Goal: Transaction & Acquisition: Purchase product/service

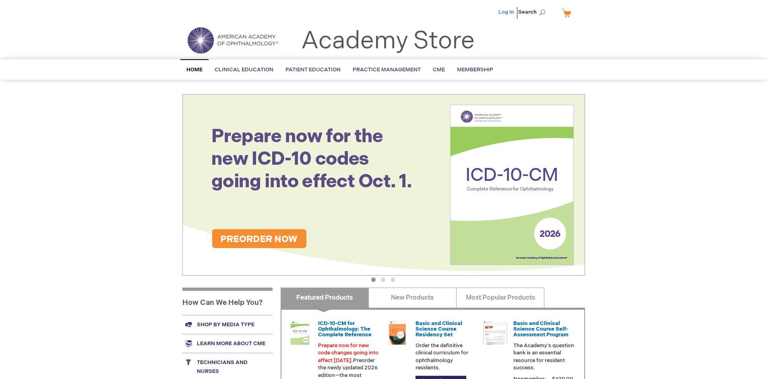
click at [507, 12] on link "Log In" at bounding box center [506, 12] width 16 height 6
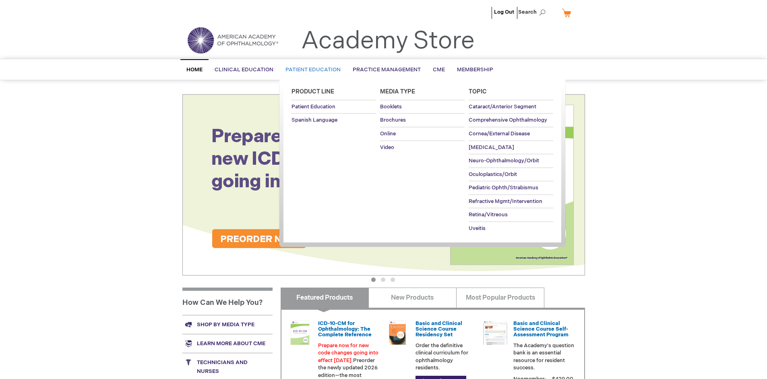
click at [311, 70] on span "Patient Education" at bounding box center [312, 69] width 55 height 6
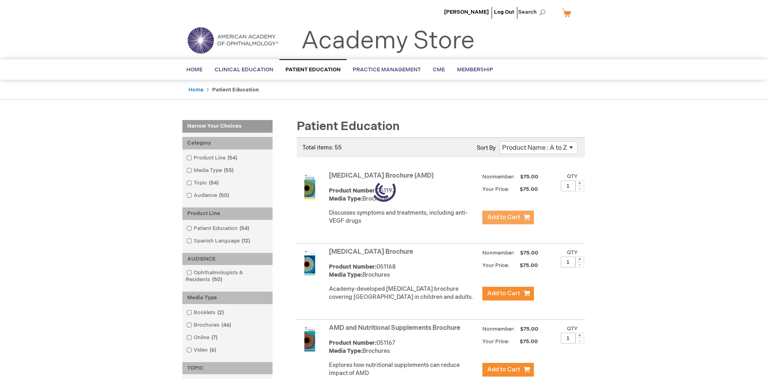
click at [508, 217] on span "Add to Cart" at bounding box center [503, 217] width 33 height 8
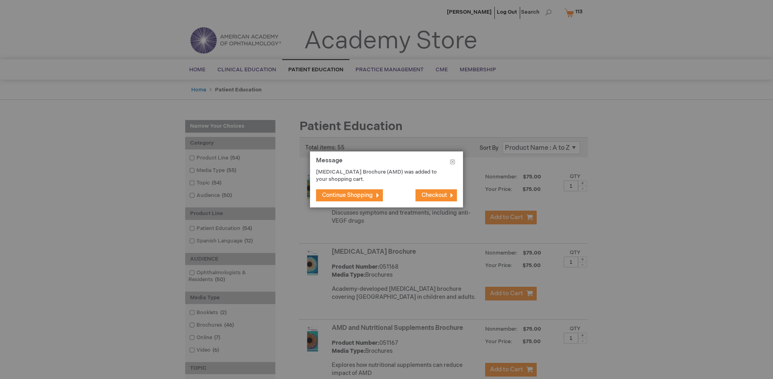
click at [347, 195] on span "Continue Shopping" at bounding box center [347, 195] width 51 height 7
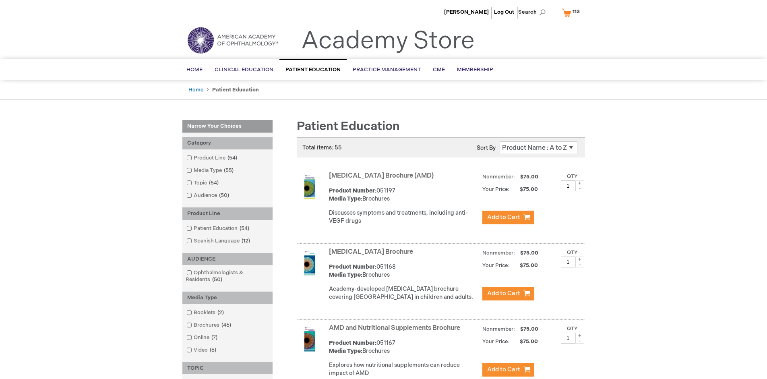
click at [396, 332] on link "AMD and Nutritional Supplements Brochure" at bounding box center [394, 328] width 131 height 8
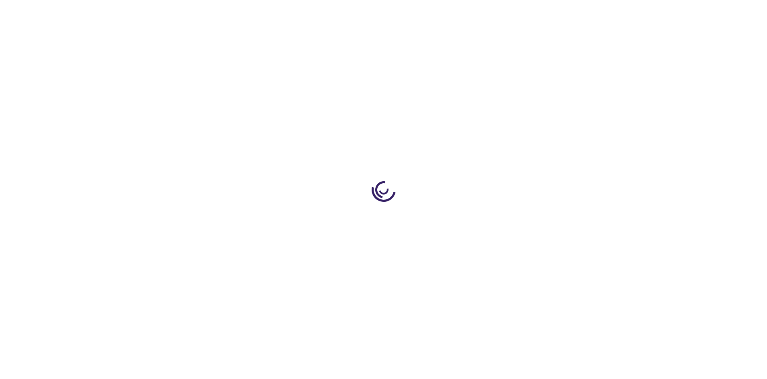
type input "1"
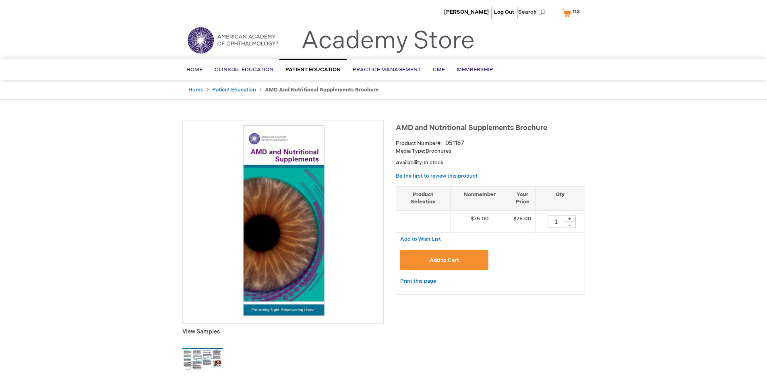
click at [444, 260] on span "Add to Cart" at bounding box center [443, 260] width 29 height 6
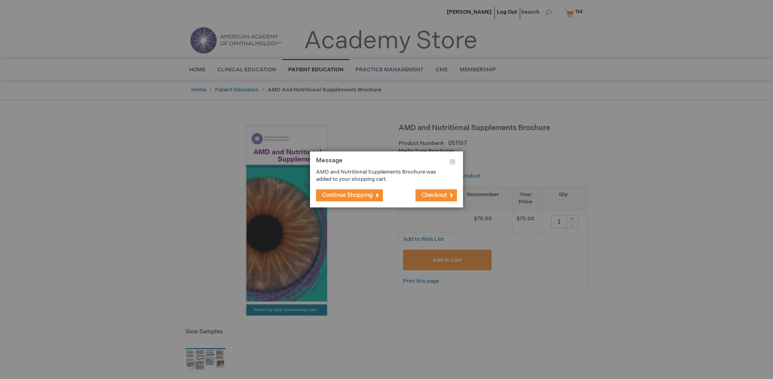
click at [347, 195] on span "Continue Shopping" at bounding box center [347, 195] width 51 height 7
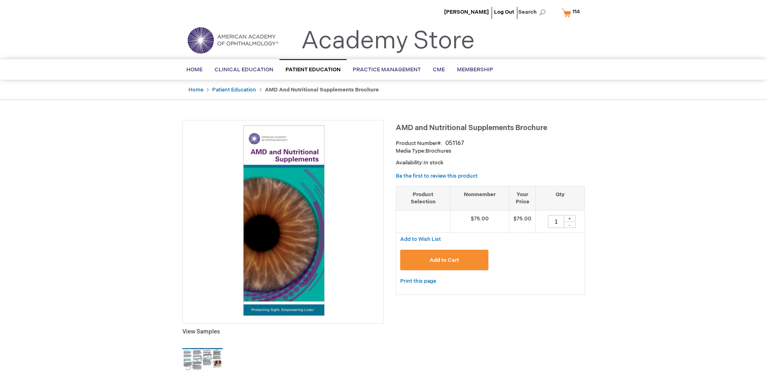
click at [572, 12] on span "114 114 items" at bounding box center [576, 12] width 10 height 10
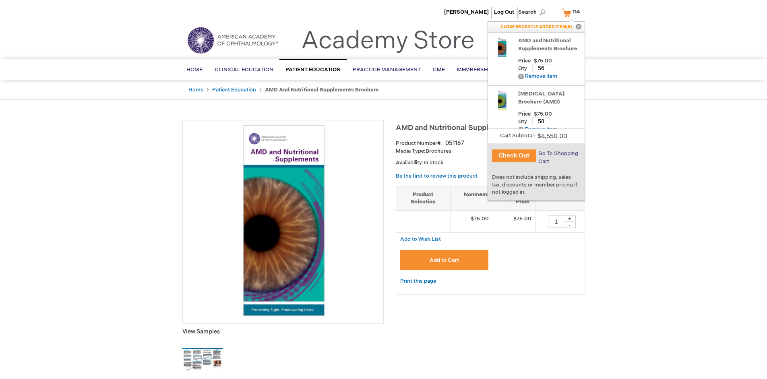
click at [557, 153] on span "Go To Shopping Cart" at bounding box center [558, 157] width 40 height 14
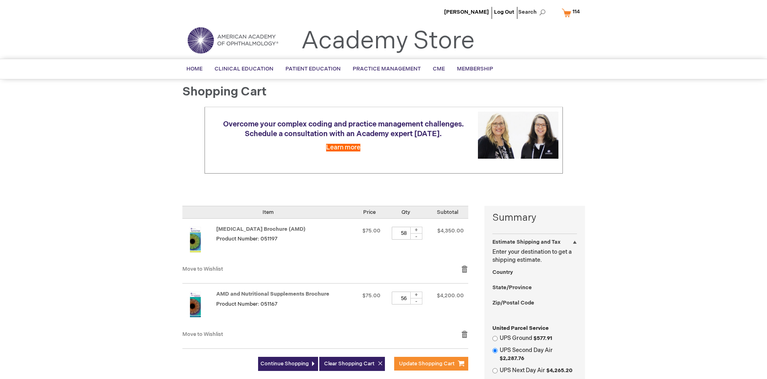
select select "US"
select select "41"
